Goal: Check status: Check status

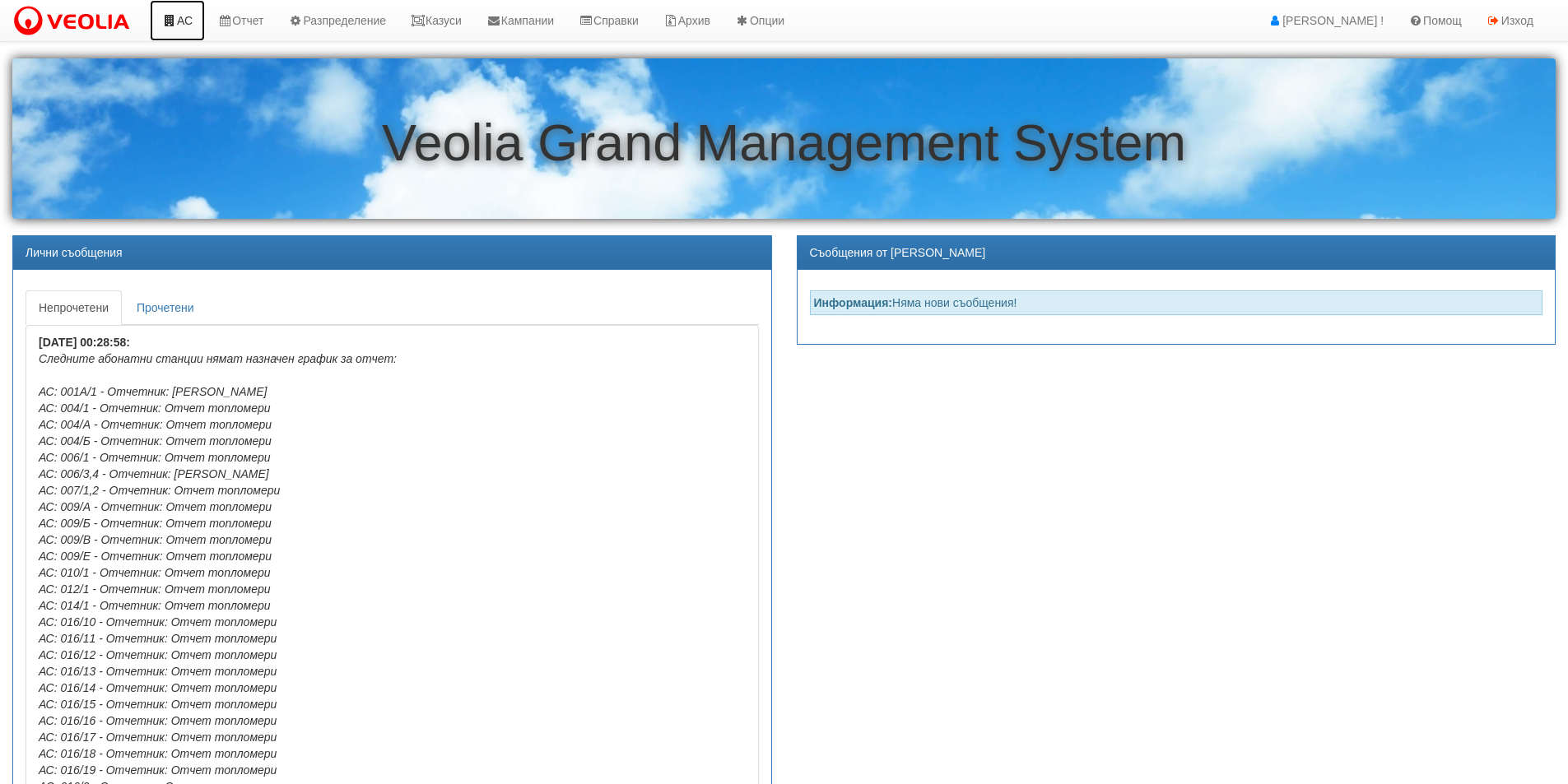
click at [184, 26] on link "АС" at bounding box center [177, 21] width 55 height 41
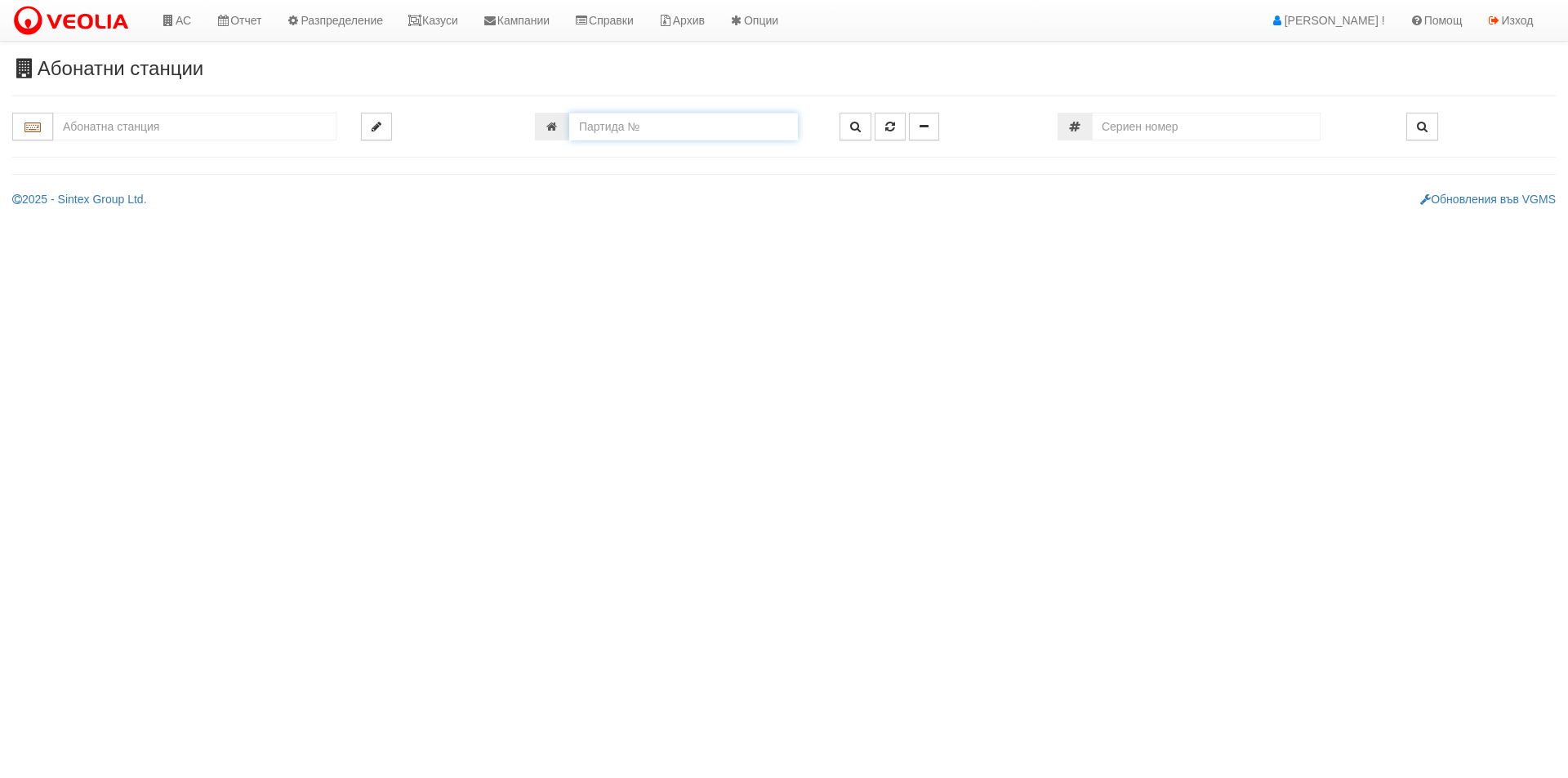
click at [612, 129] on input "number" at bounding box center [683, 126] width 228 height 28
type input "11343"
click at [852, 127] on icon "button" at bounding box center [855, 126] width 11 height 11
type input "140/7 - "[PERSON_NAME] [GEOGRAPHIC_DATA] " ЕАД"
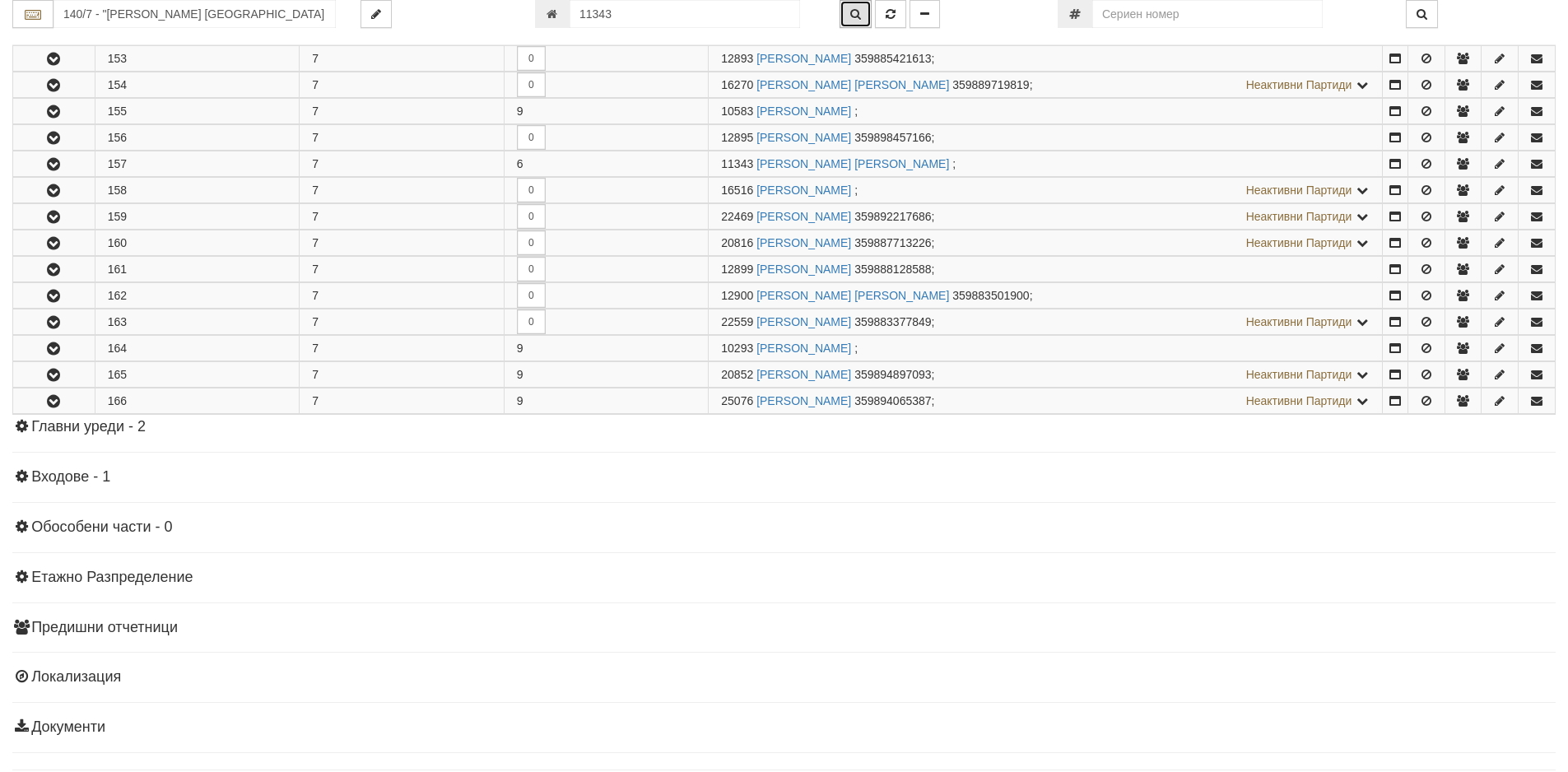
scroll to position [706, 0]
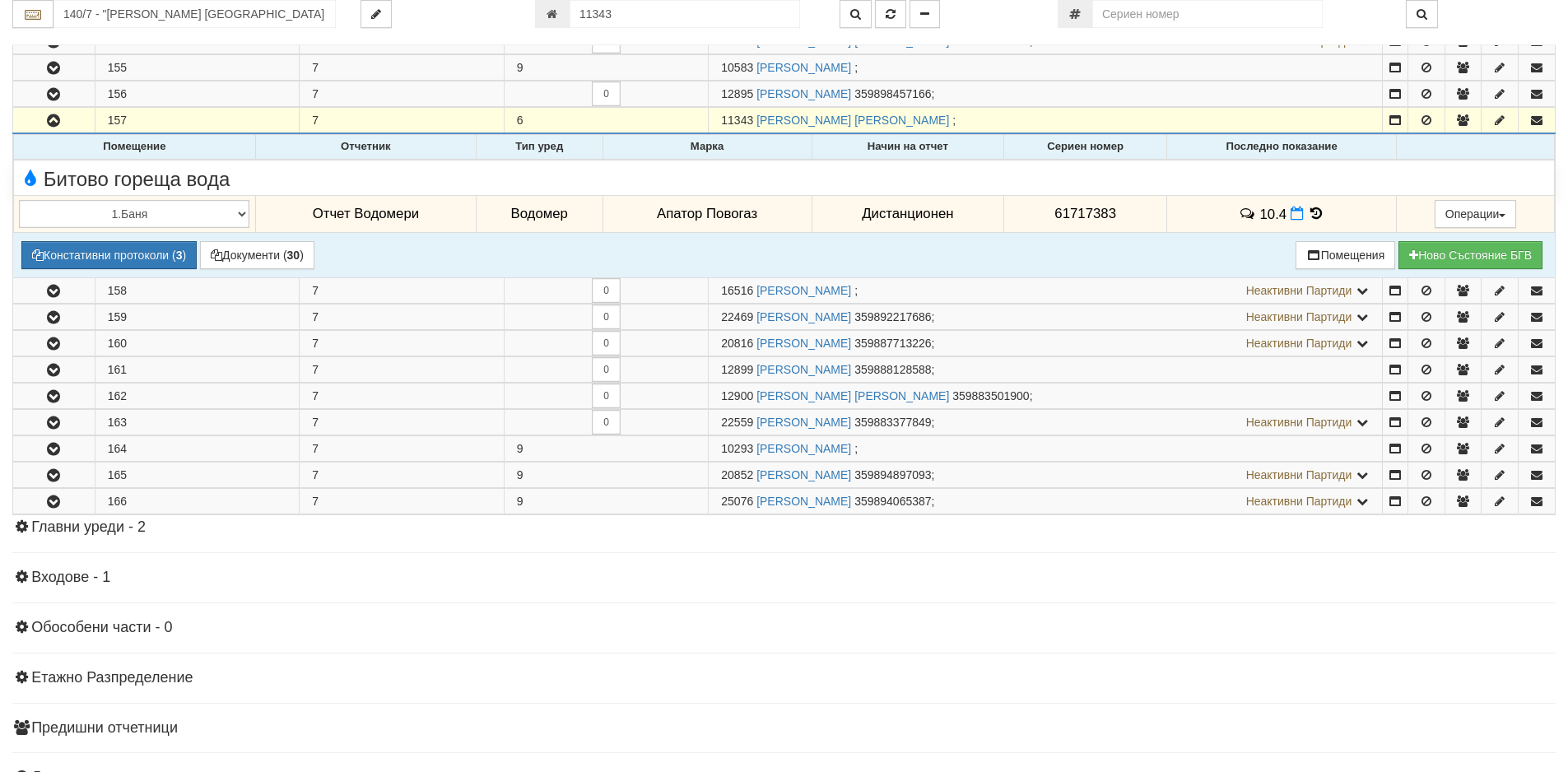
click at [1315, 218] on icon at bounding box center [1316, 213] width 18 height 14
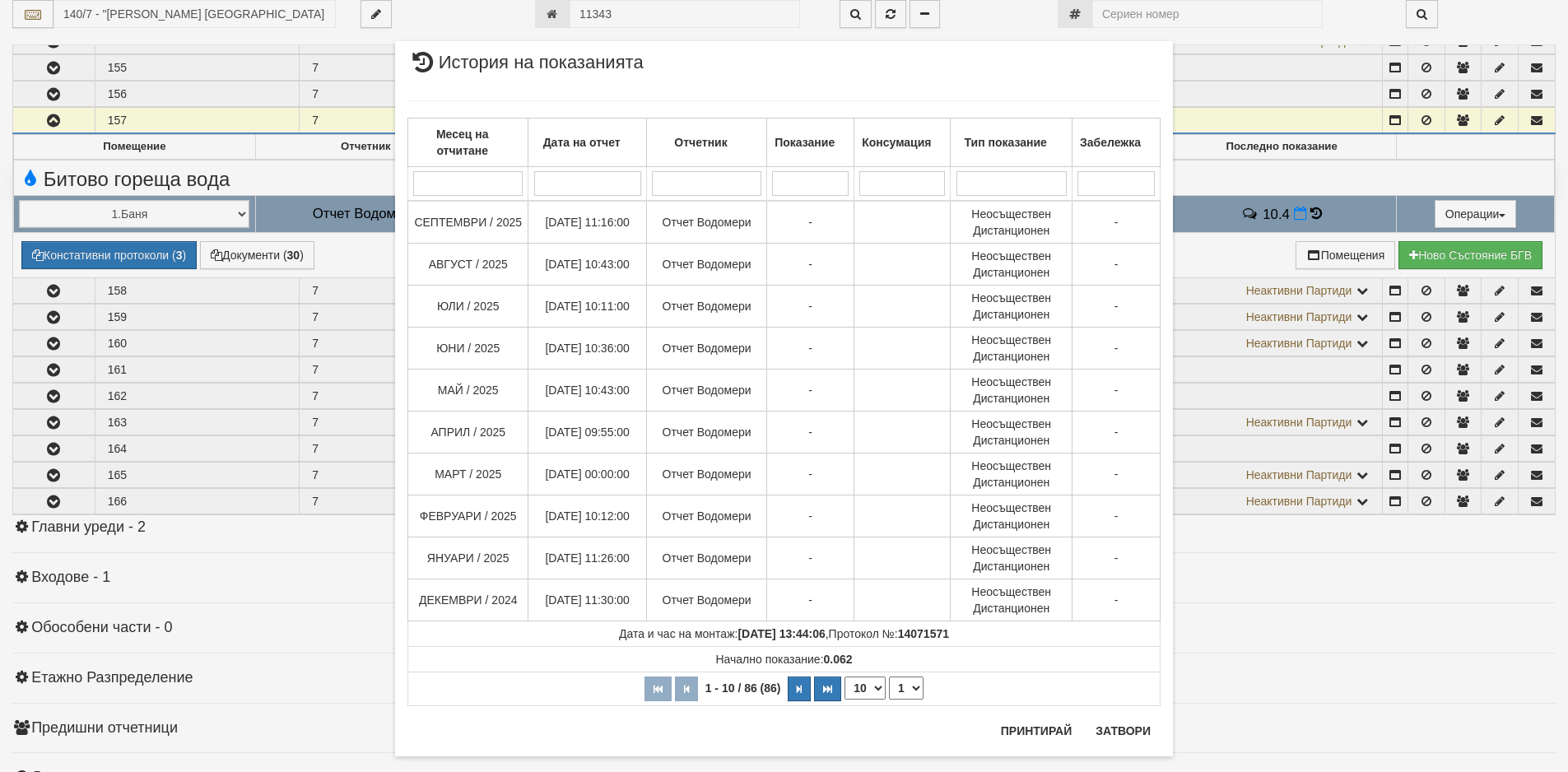
click at [870, 690] on select "10 20 30 40" at bounding box center [865, 688] width 41 height 23
select select "40"
click at [844, 699] on select "10 20 30 40" at bounding box center [865, 688] width 41 height 23
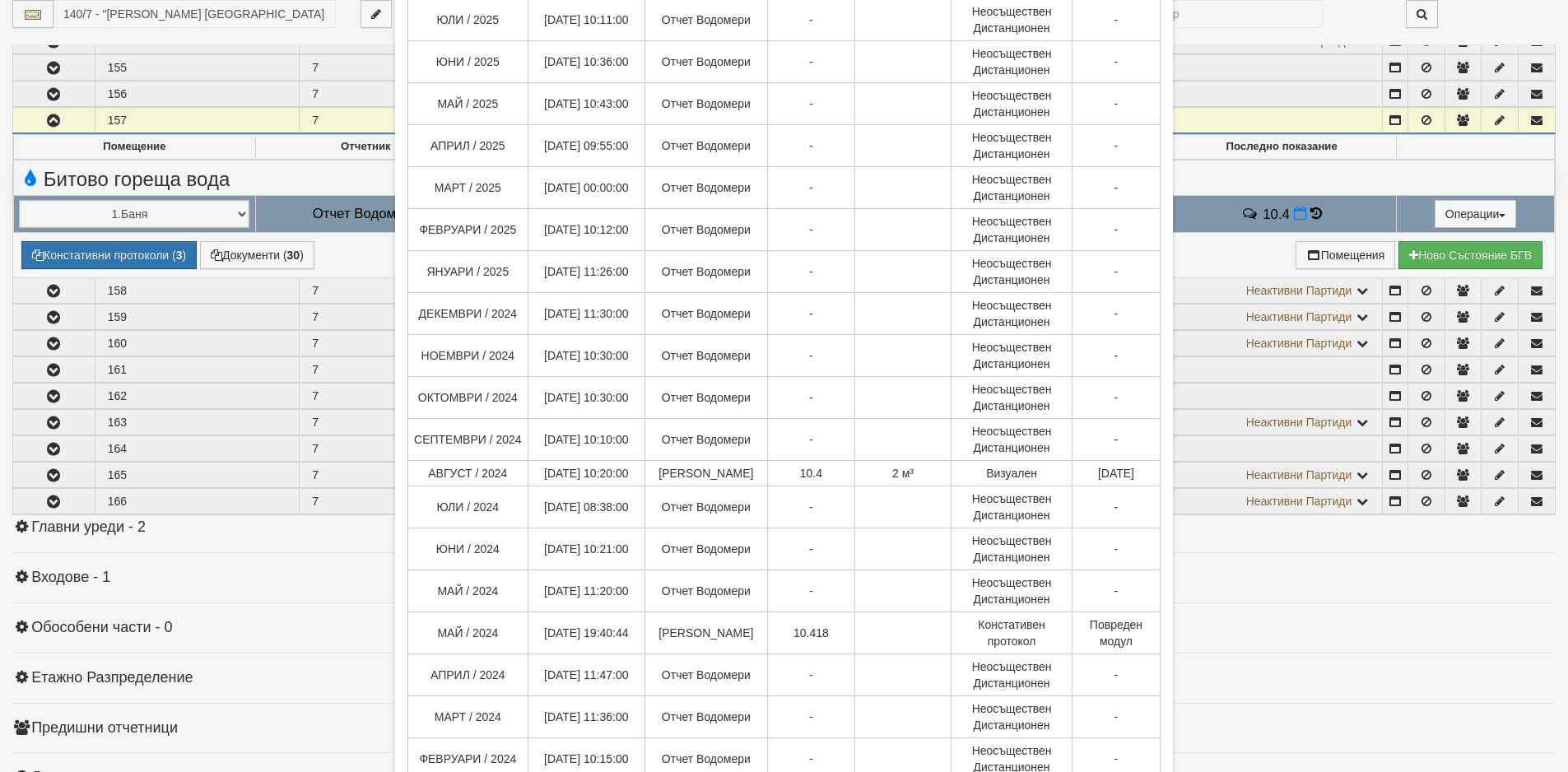
scroll to position [329, 0]
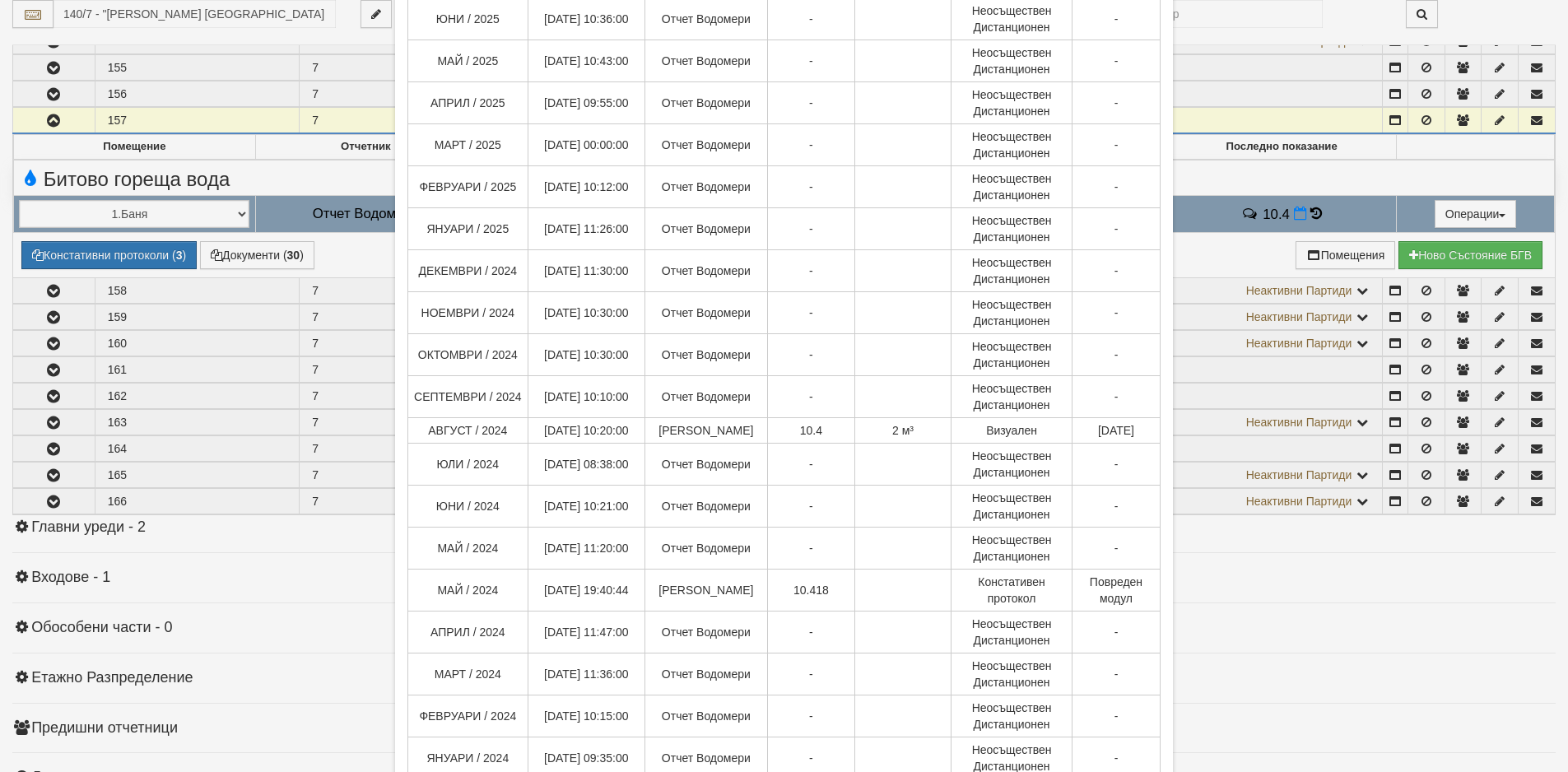
click at [261, 533] on div "× История на показанията Месец на отчитане Дата на отчет Отчетник Показание Кон…" at bounding box center [784, 386] width 1568 height 772
